Goal: Information Seeking & Learning: Learn about a topic

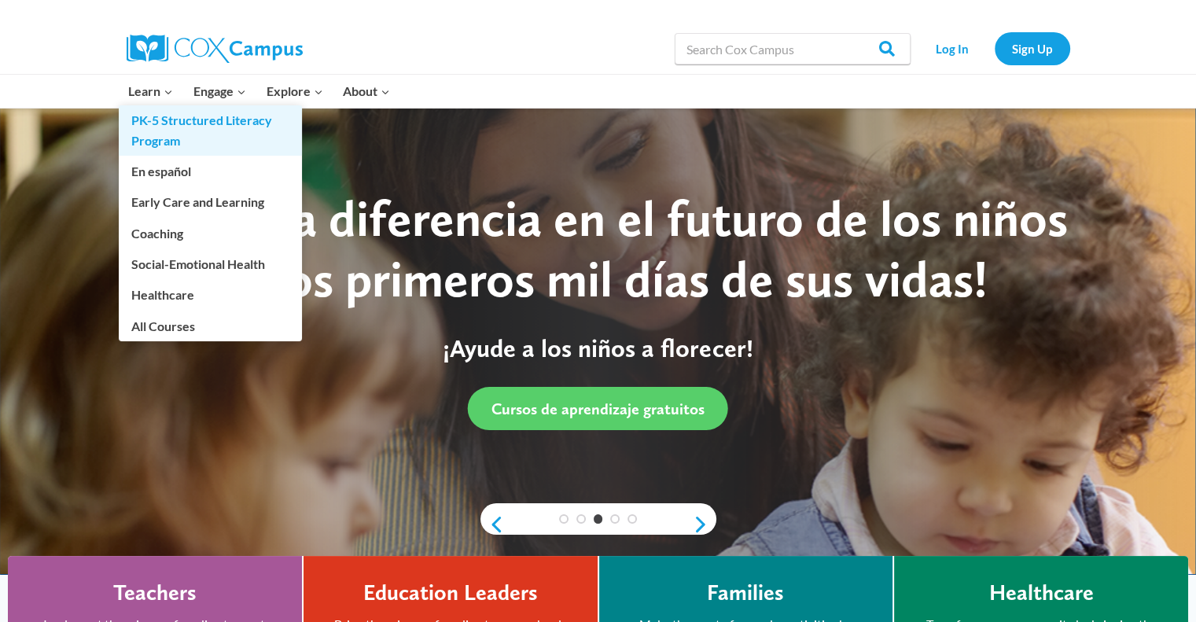
click at [135, 122] on link "PK-5 Structured Literacy Program" at bounding box center [210, 130] width 183 height 50
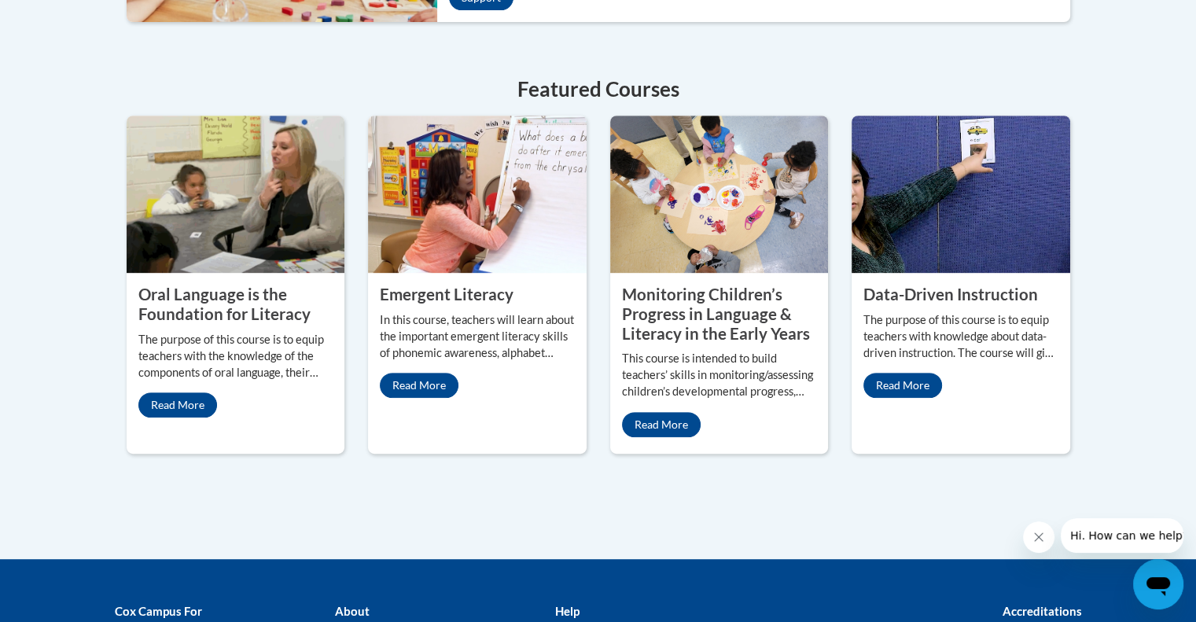
scroll to position [708, 0]
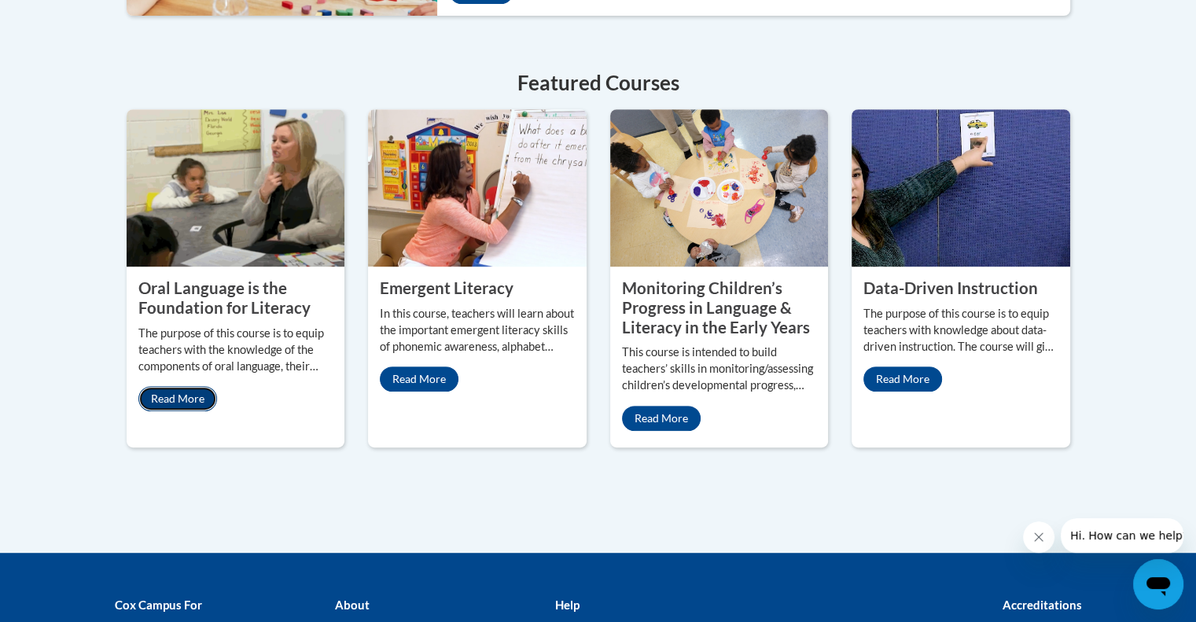
click at [167, 394] on link "Read More" at bounding box center [177, 398] width 79 height 25
